Goal: Task Accomplishment & Management: Complete application form

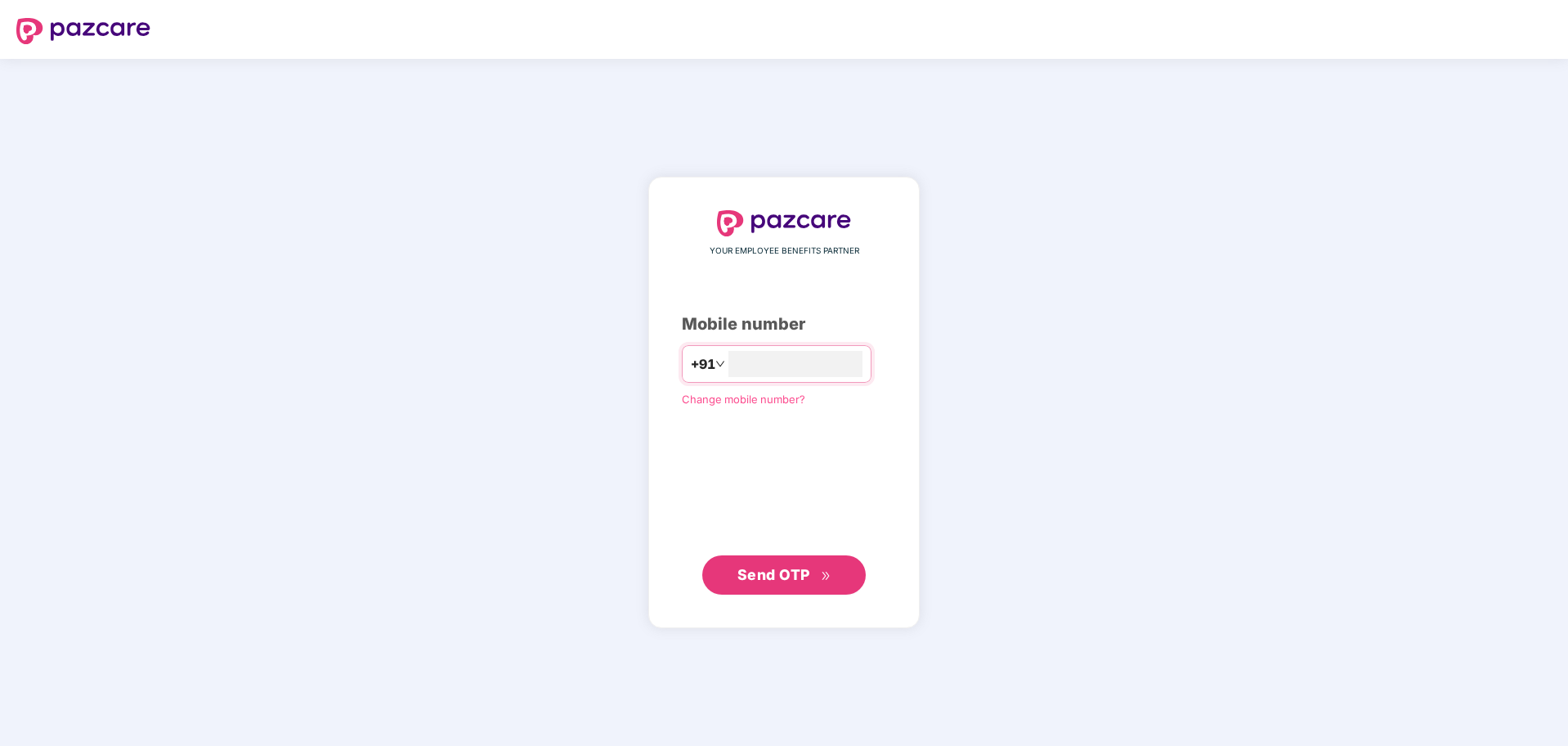
type input "**********"
click at [789, 581] on span "Send OTP" at bounding box center [773, 573] width 73 height 17
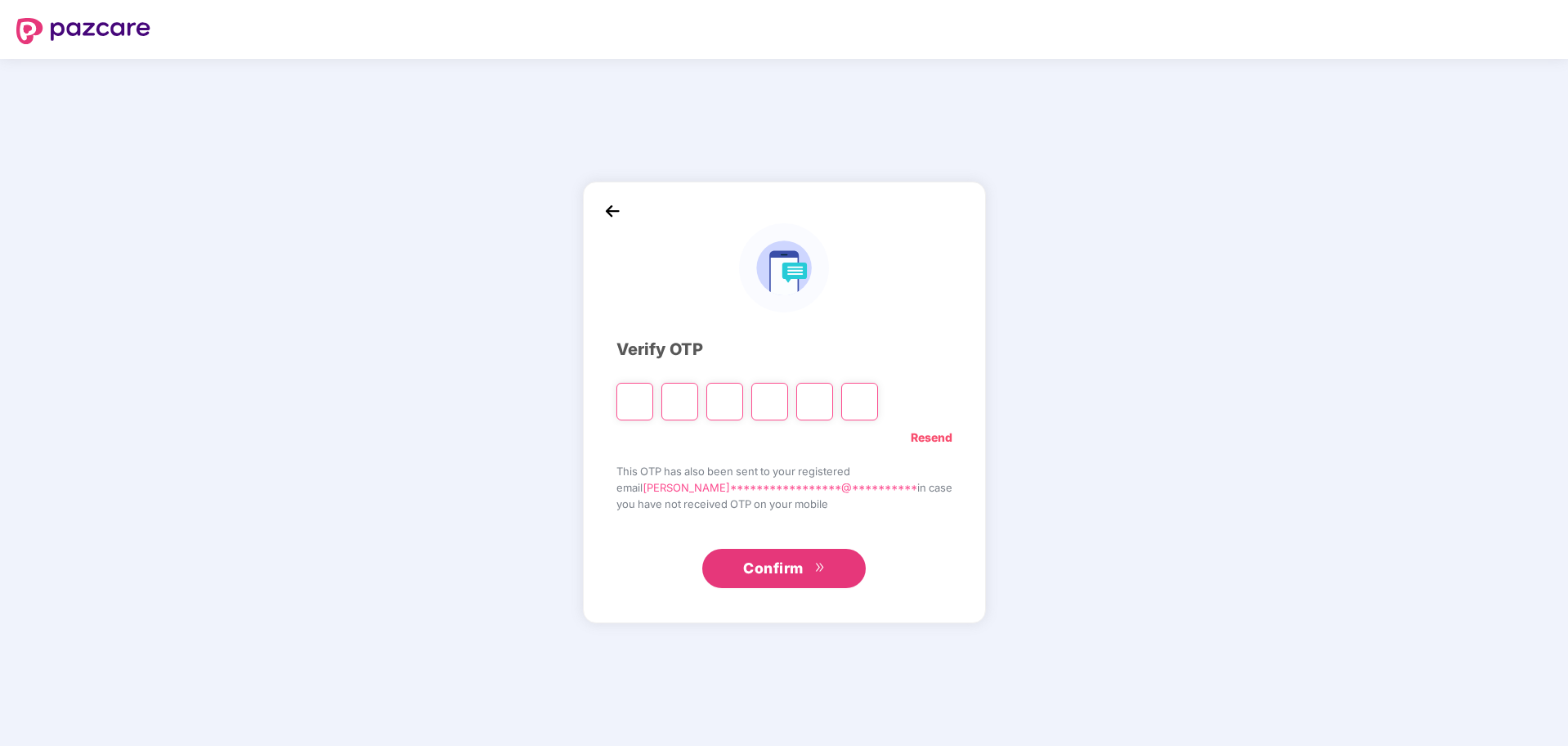
type input "*"
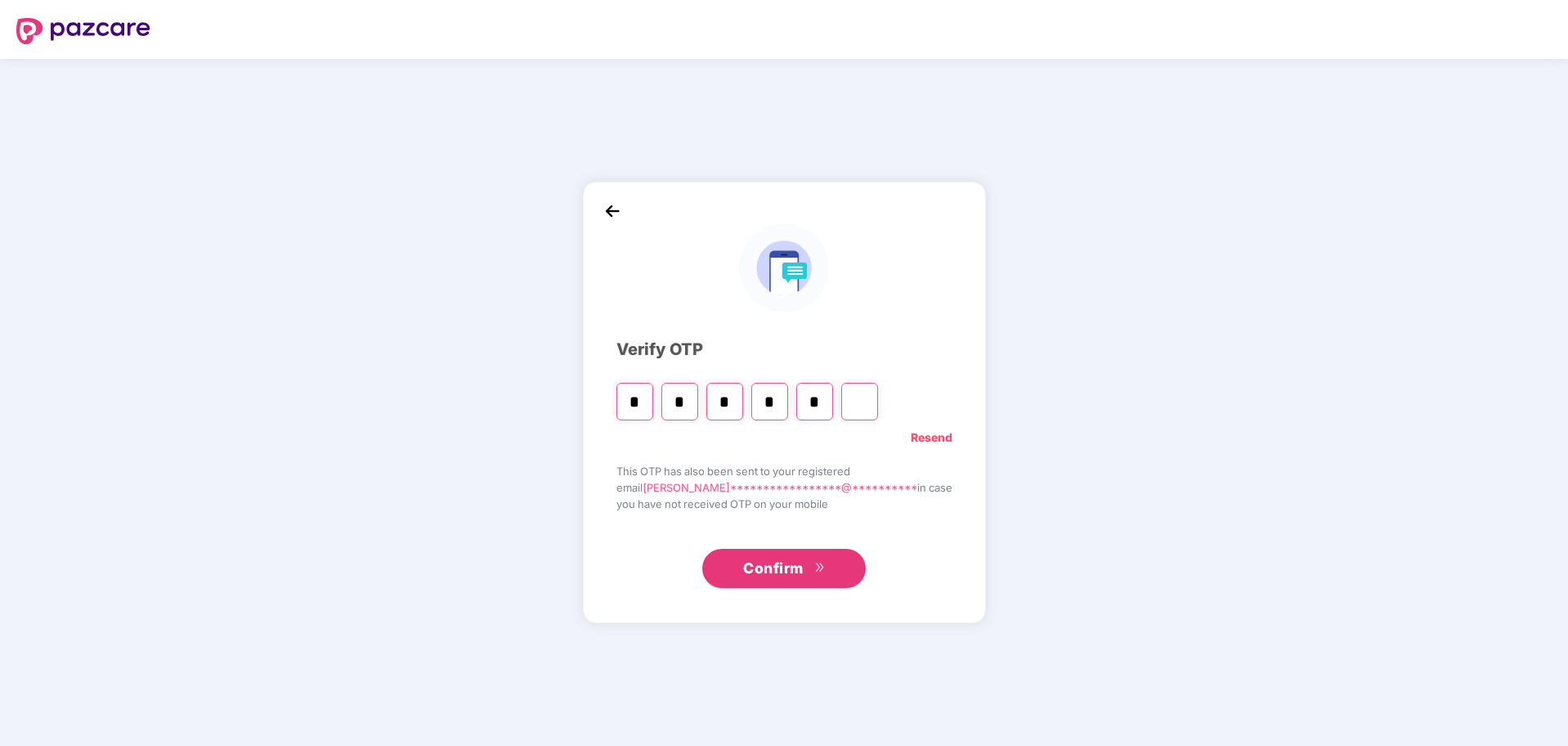
type input "*"
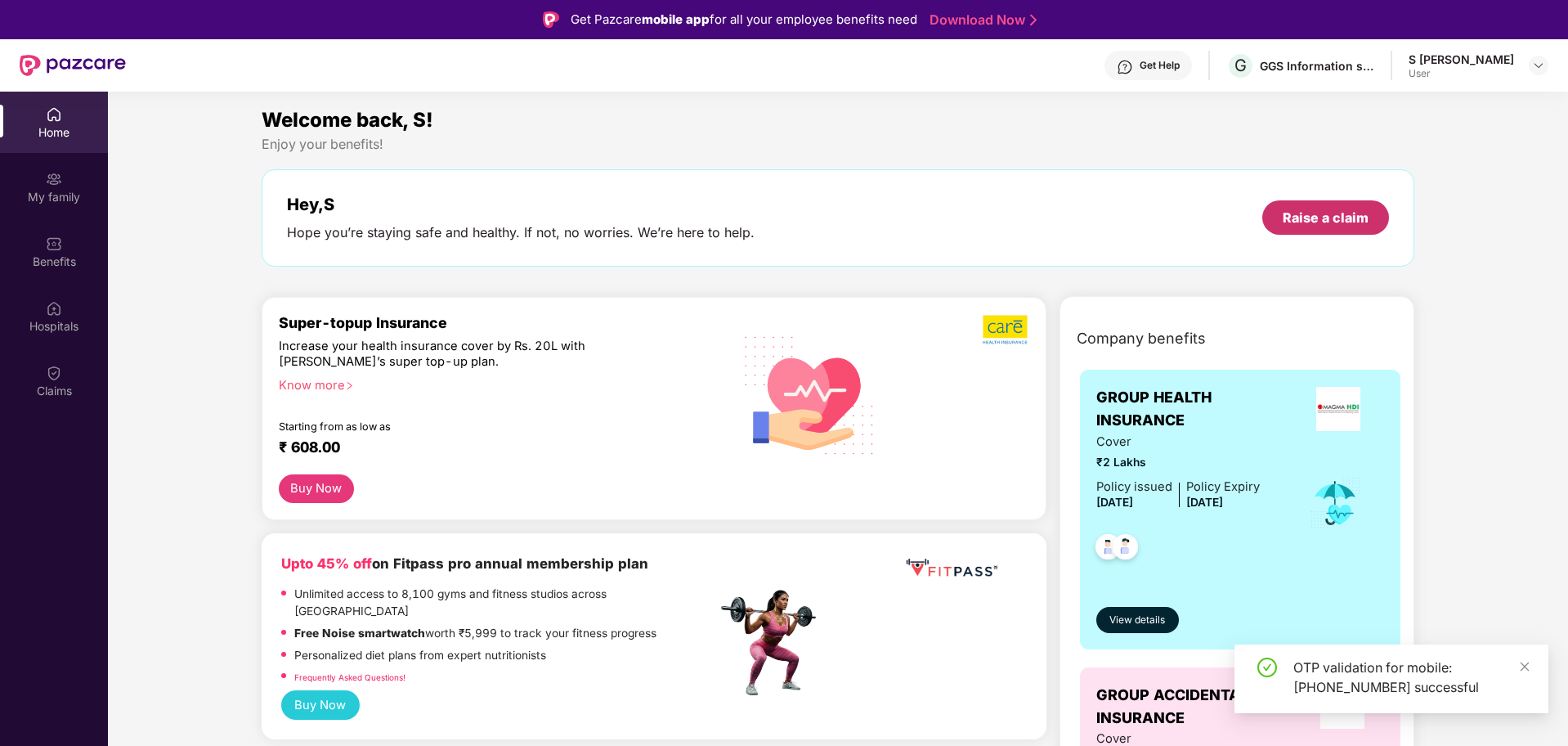
click at [1303, 209] on div "Raise a claim" at bounding box center [1325, 217] width 85 height 18
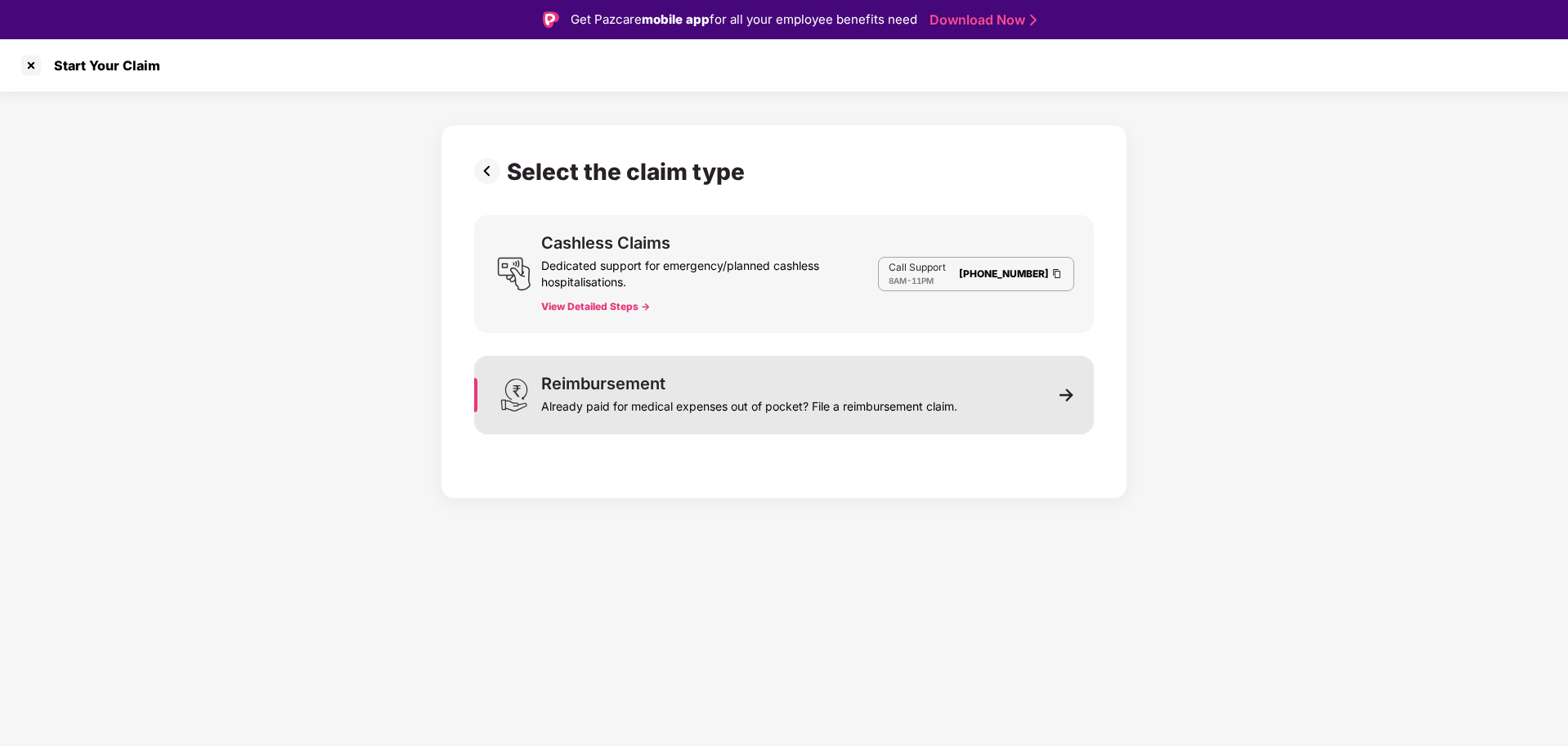
click at [626, 382] on div "Reimbursement" at bounding box center [602, 383] width 124 height 16
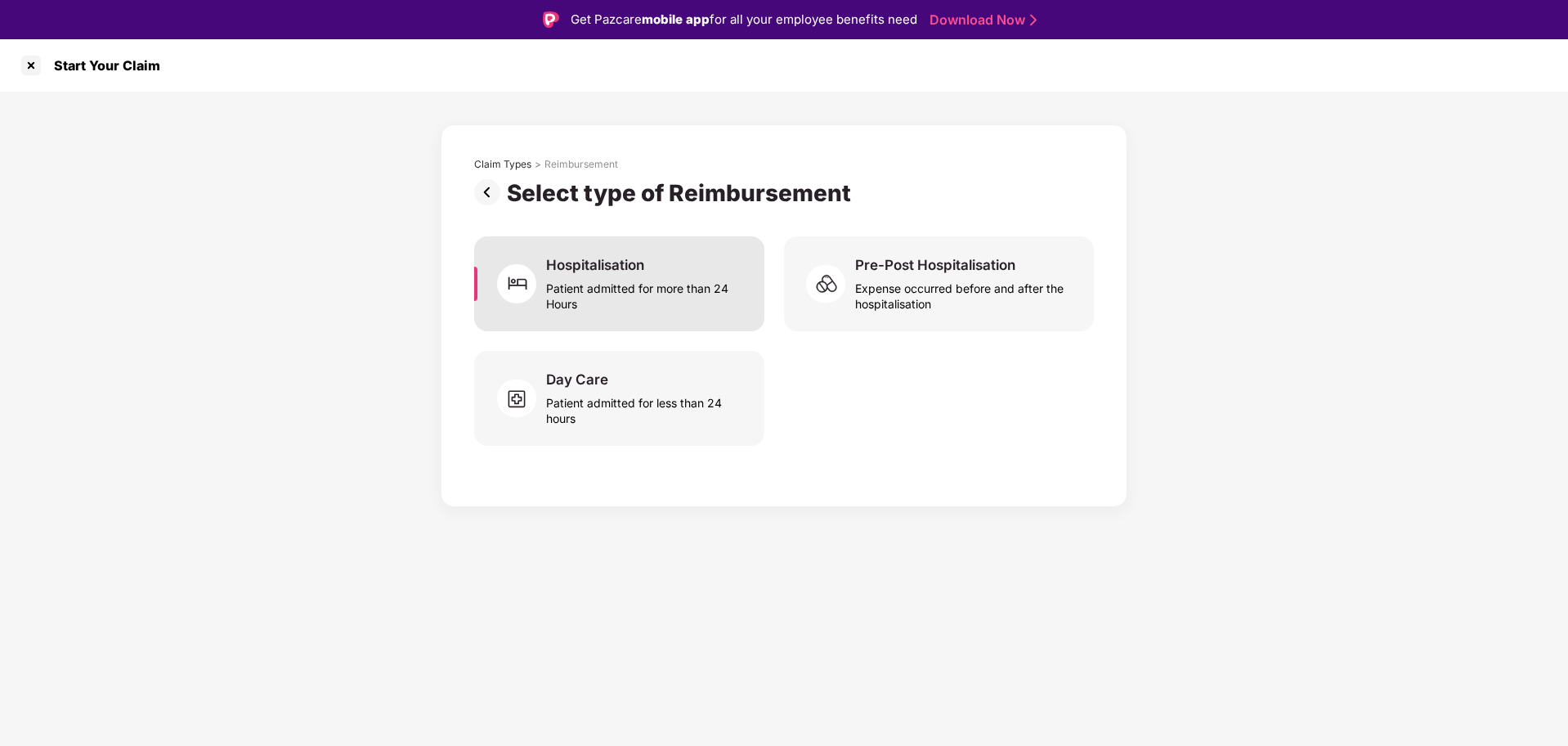
click at [649, 256] on div "Hospitalisation Patient admitted for more than 24 Hours" at bounding box center [645, 284] width 198 height 56
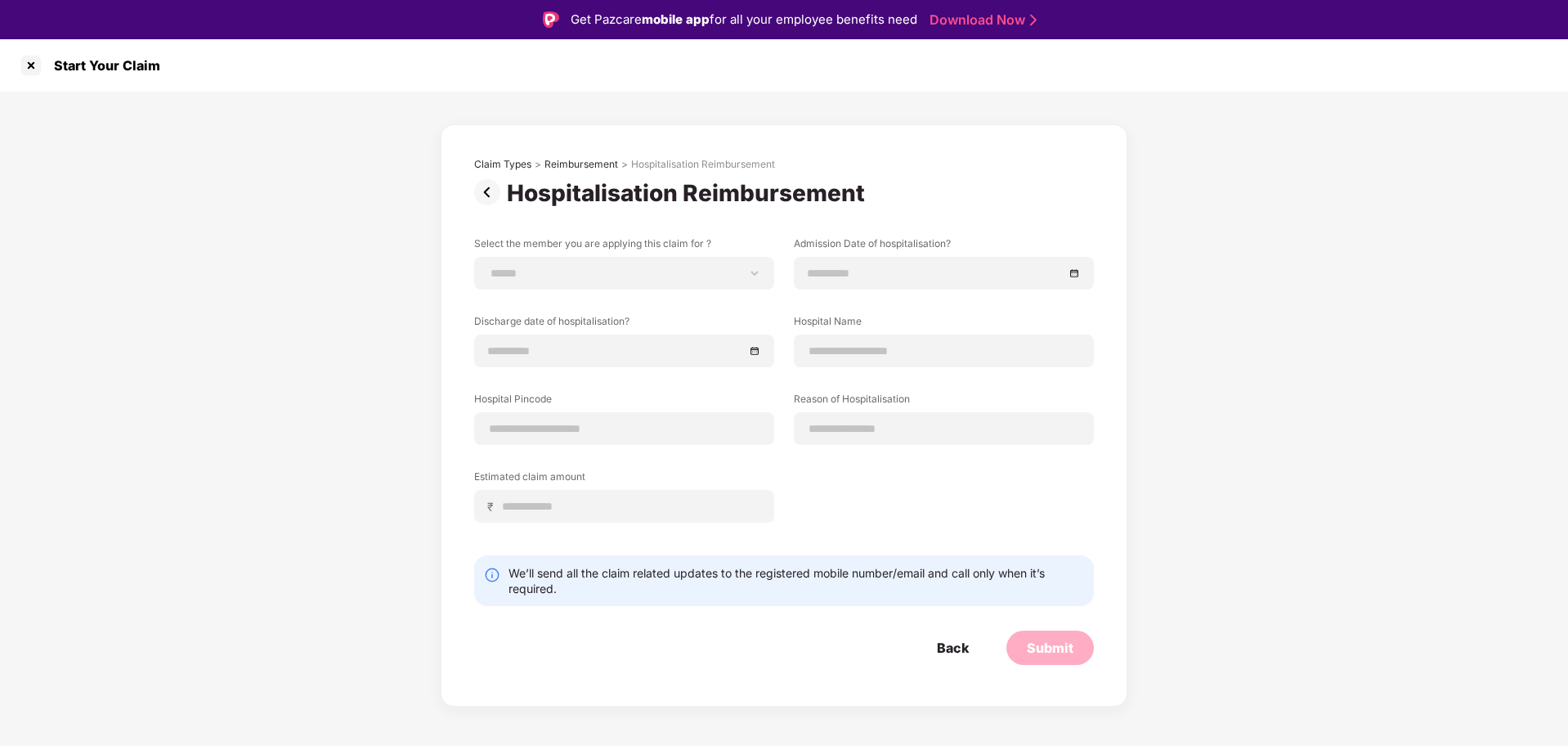
click at [758, 186] on div "Hospitalisation Reimbursement" at bounding box center [689, 193] width 364 height 28
copy div "Reimbursement"
